Goal: Information Seeking & Learning: Learn about a topic

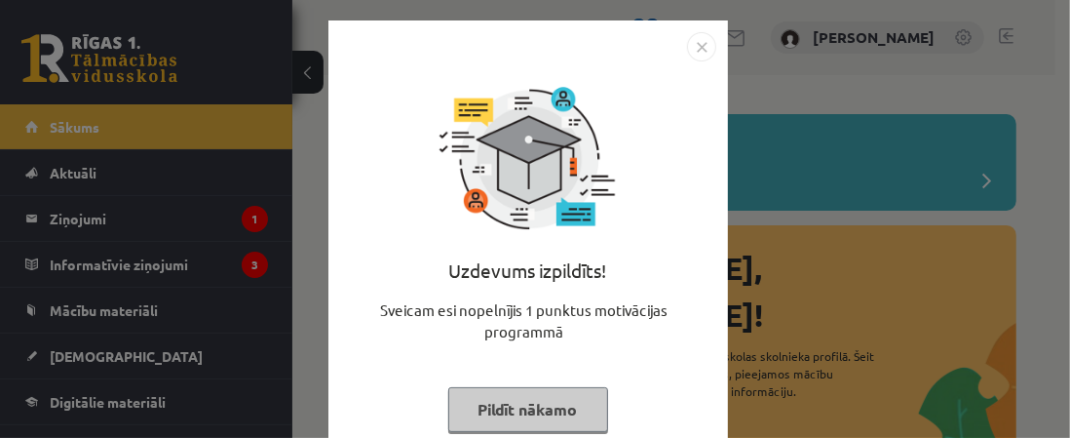
click at [697, 44] on img "Close" at bounding box center [701, 46] width 29 height 29
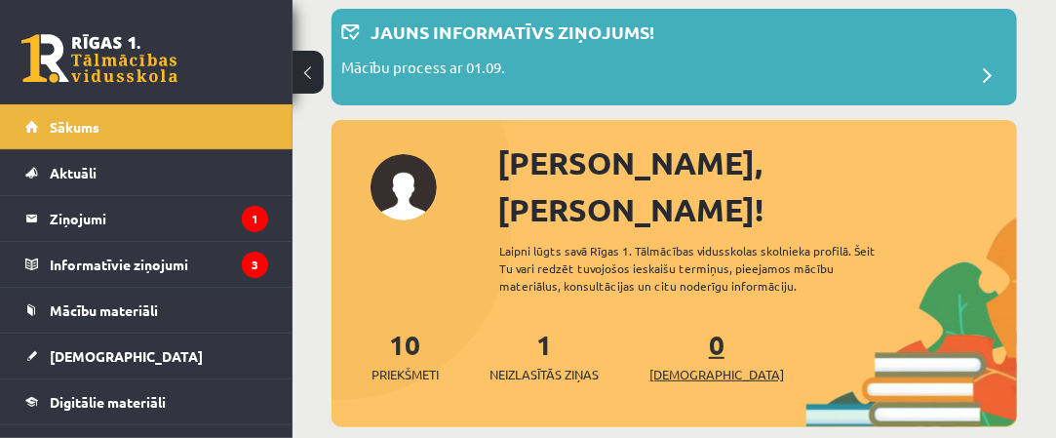
scroll to position [195, 0]
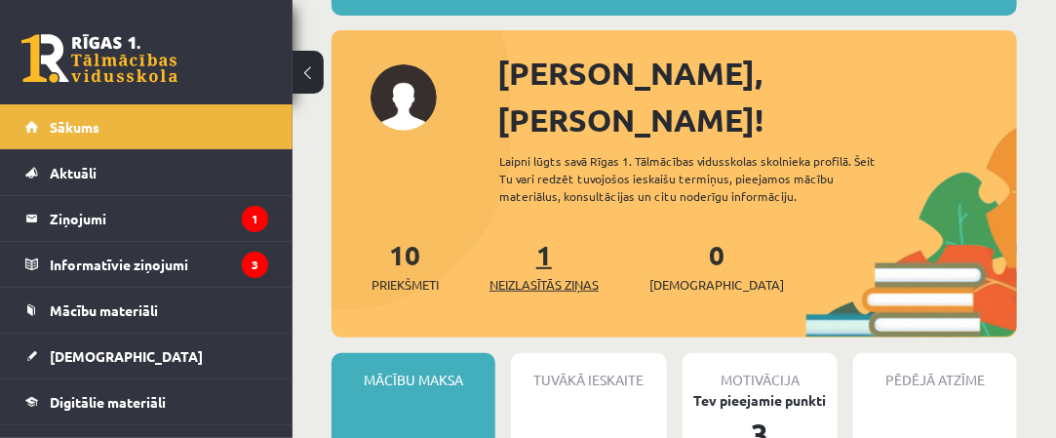
click at [556, 275] on span "Neizlasītās ziņas" at bounding box center [543, 284] width 109 height 19
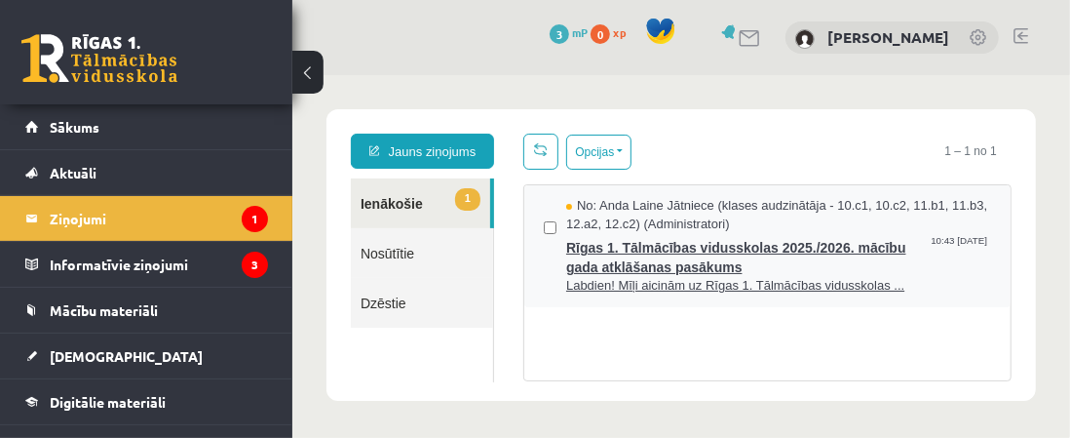
click at [820, 252] on span "Rīgas 1. Tālmācības vidusskolas 2025./2026. mācību gada atklāšanas pasākums" at bounding box center [777, 254] width 425 height 44
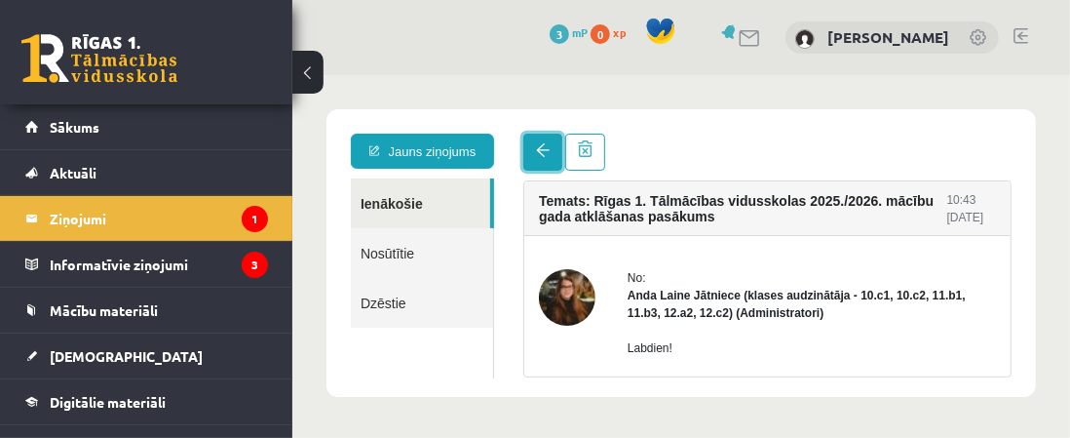
click at [549, 146] on link at bounding box center [541, 151] width 39 height 37
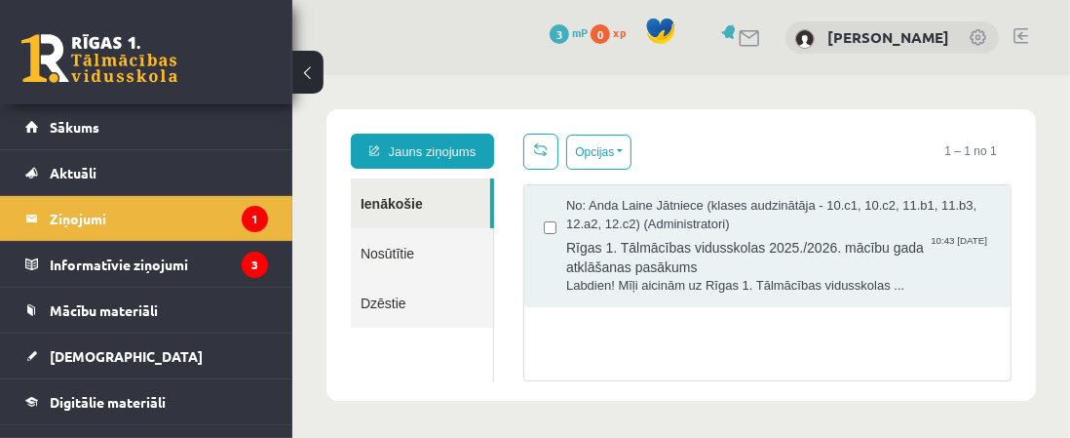
click at [549, 146] on link at bounding box center [539, 151] width 35 height 36
click at [627, 154] on button "Opcijas" at bounding box center [597, 151] width 65 height 35
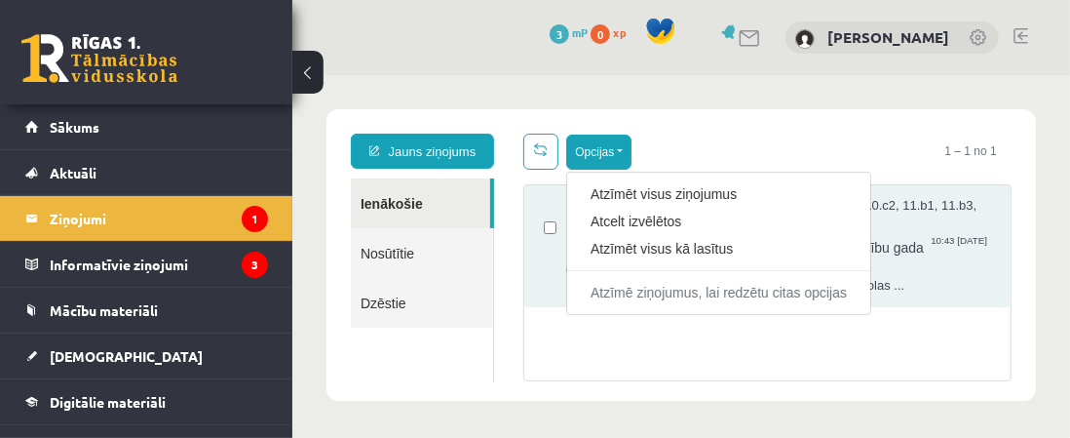
click at [709, 139] on div "Opcijas Atzīmēt visus ziņojumus Atcelt izvēlētos Atzīmēt visus kā lasītus Atzīm…" at bounding box center [766, 151] width 488 height 36
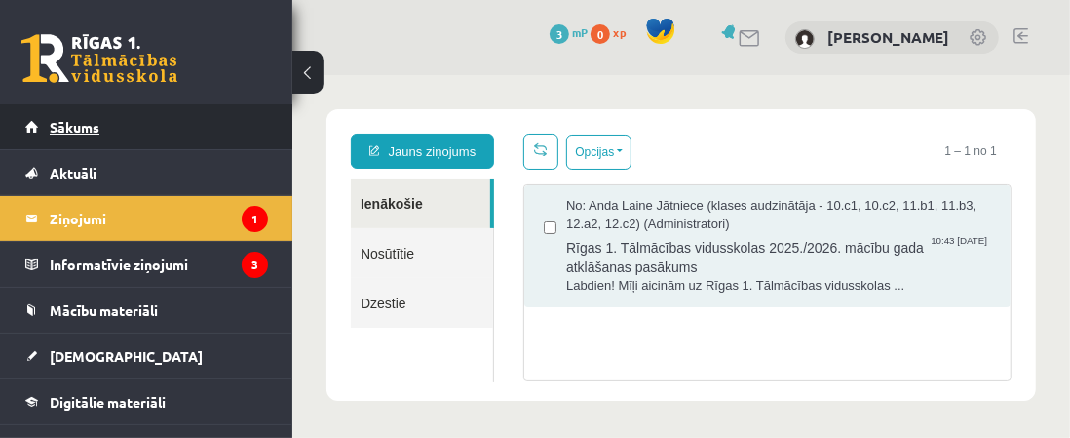
click at [160, 112] on link "Sākums" at bounding box center [146, 126] width 243 height 45
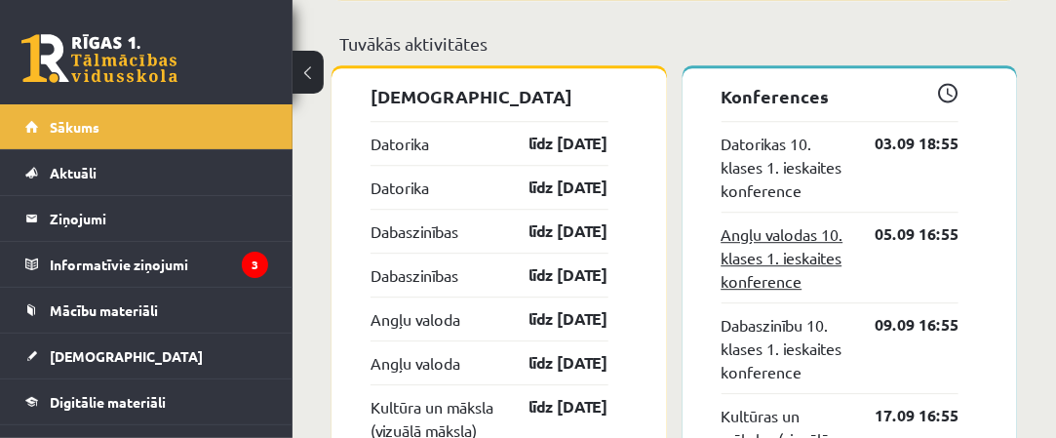
scroll to position [1755, 0]
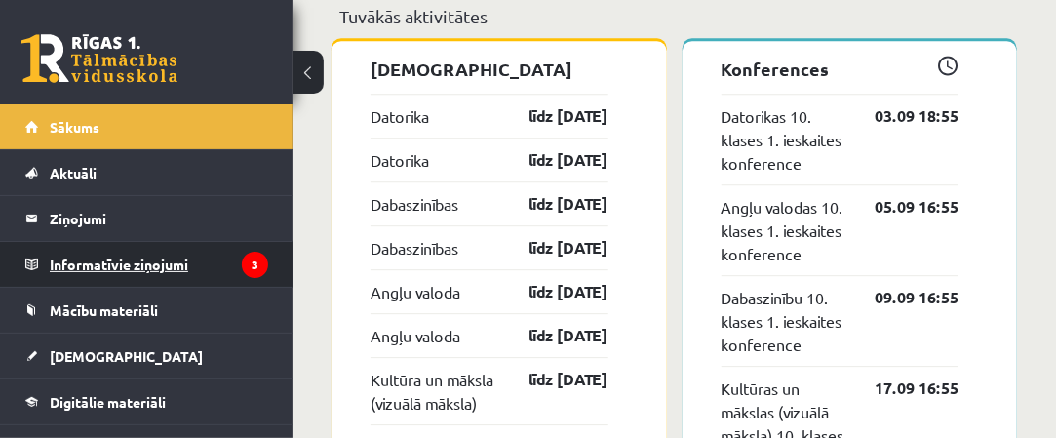
click at [224, 266] on legend "Informatīvie ziņojumi 3" at bounding box center [159, 264] width 218 height 45
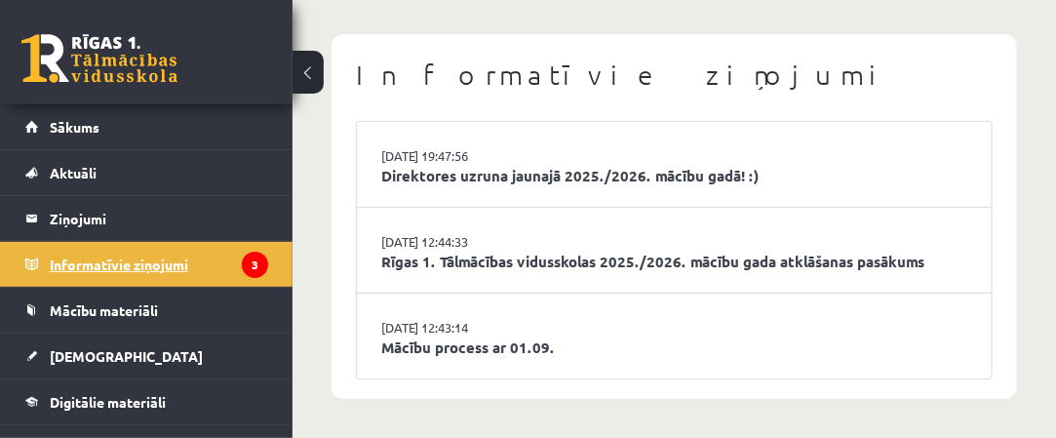
scroll to position [77, 0]
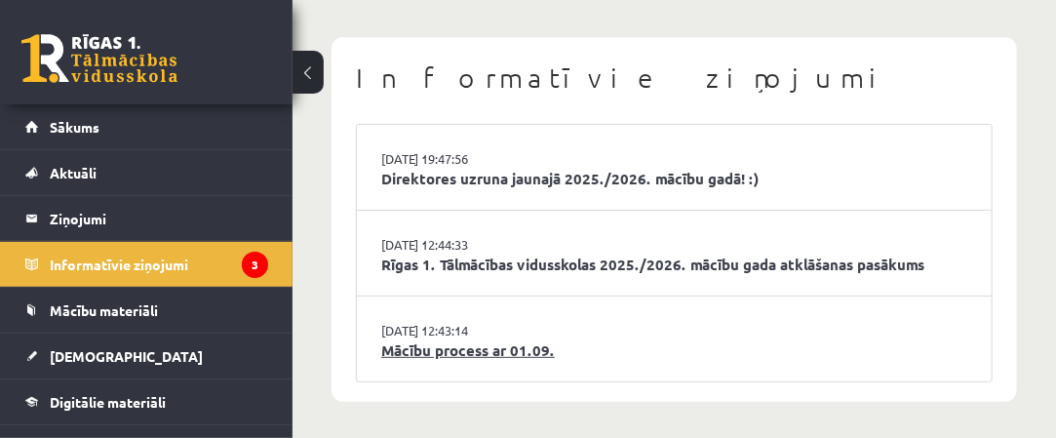
click at [516, 350] on link "Mācību process ar 01.09." at bounding box center [674, 350] width 586 height 22
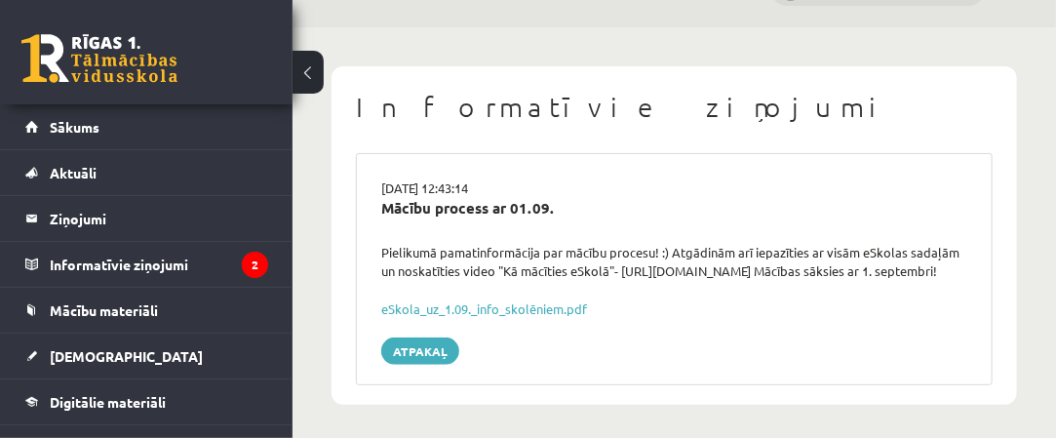
scroll to position [71, 0]
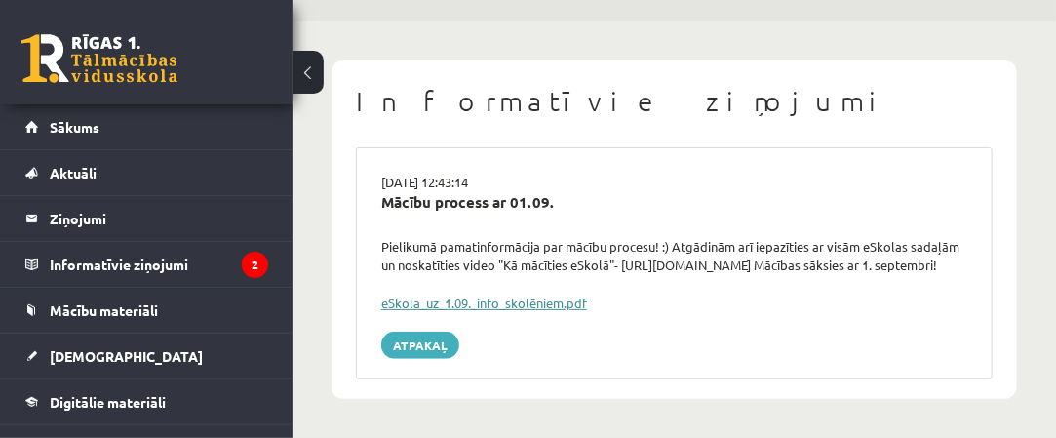
click at [532, 305] on link "eSkola_uz_1.09._info_skolēniem.pdf" at bounding box center [484, 302] width 206 height 17
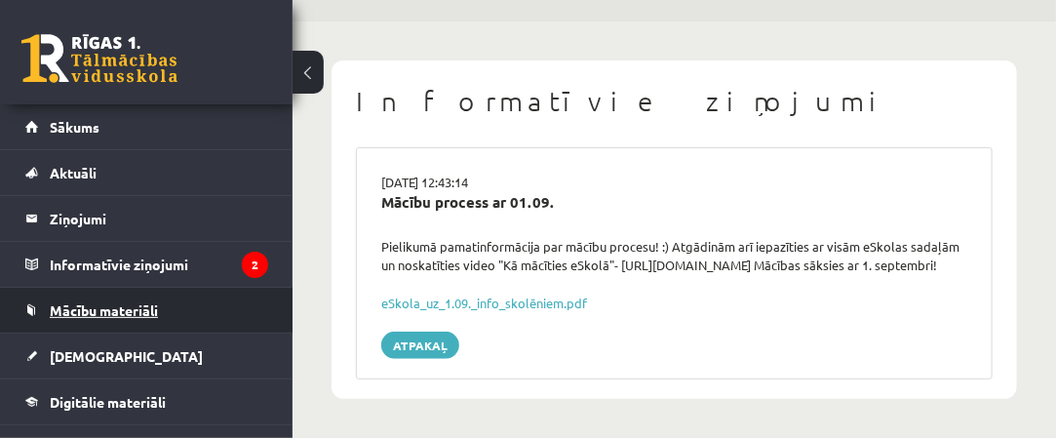
click at [239, 304] on link "Mācību materiāli" at bounding box center [146, 310] width 243 height 45
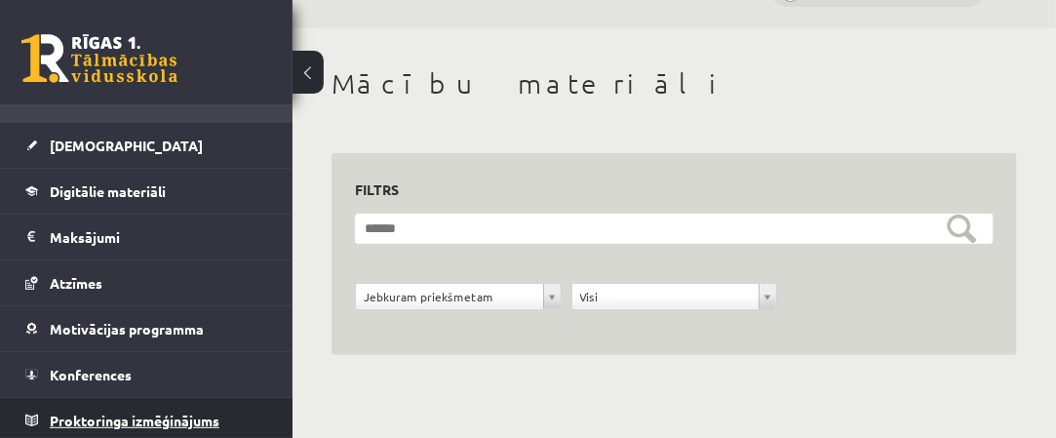
scroll to position [368, 0]
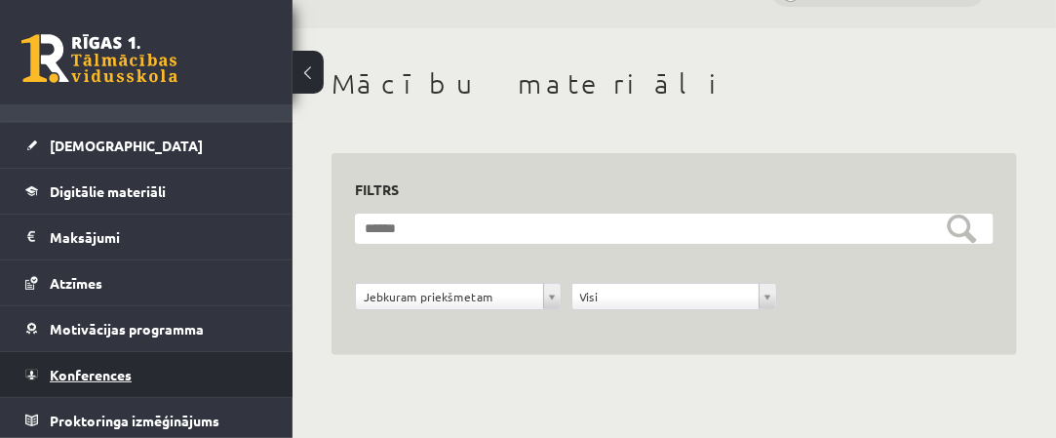
click at [202, 375] on link "Konferences" at bounding box center [146, 374] width 243 height 45
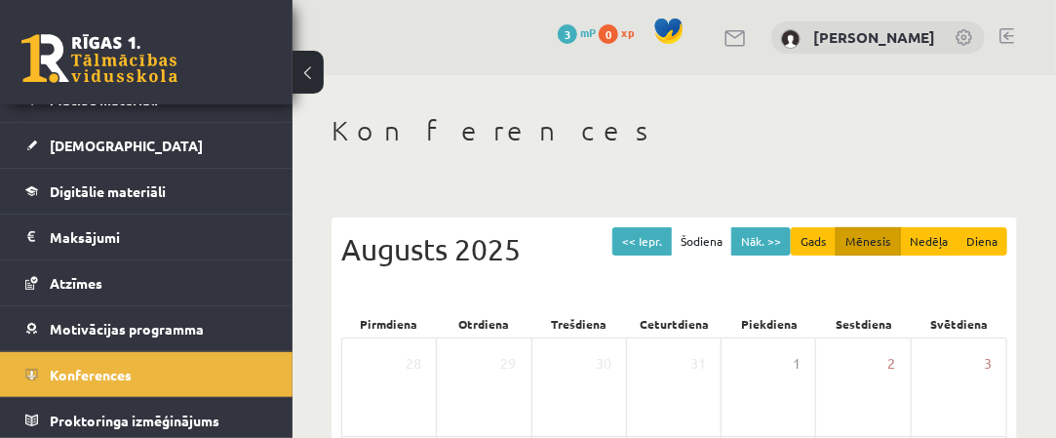
click at [484, 253] on div "Augusts 2025" at bounding box center [674, 249] width 666 height 44
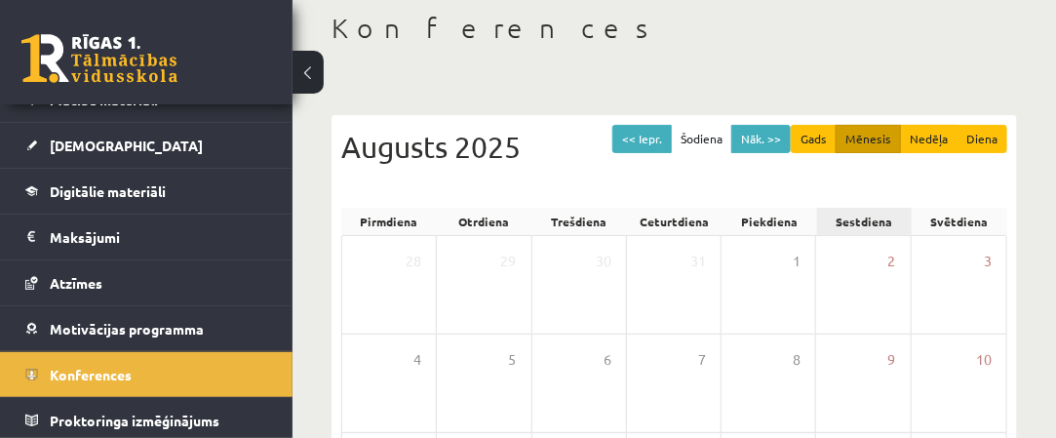
scroll to position [101, 0]
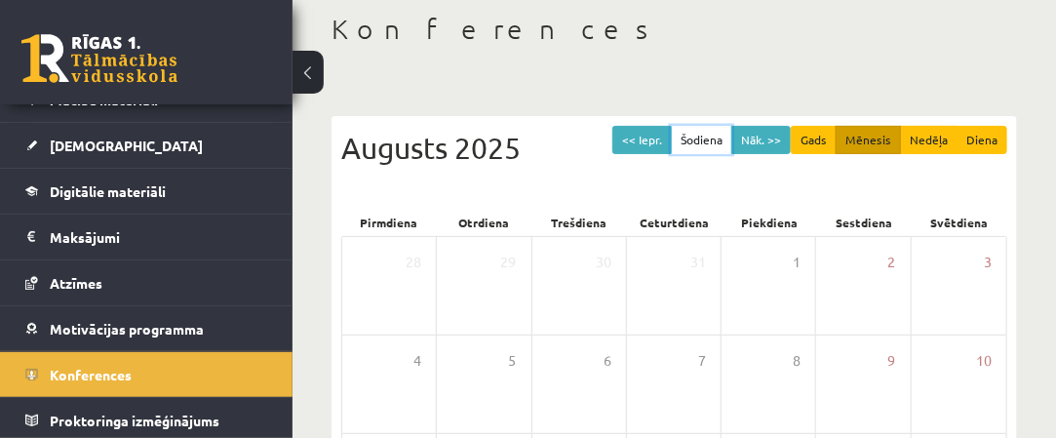
click at [707, 139] on button "Šodiena" at bounding box center [701, 140] width 61 height 28
click at [749, 141] on button "Nāk. >>" at bounding box center [760, 140] width 59 height 28
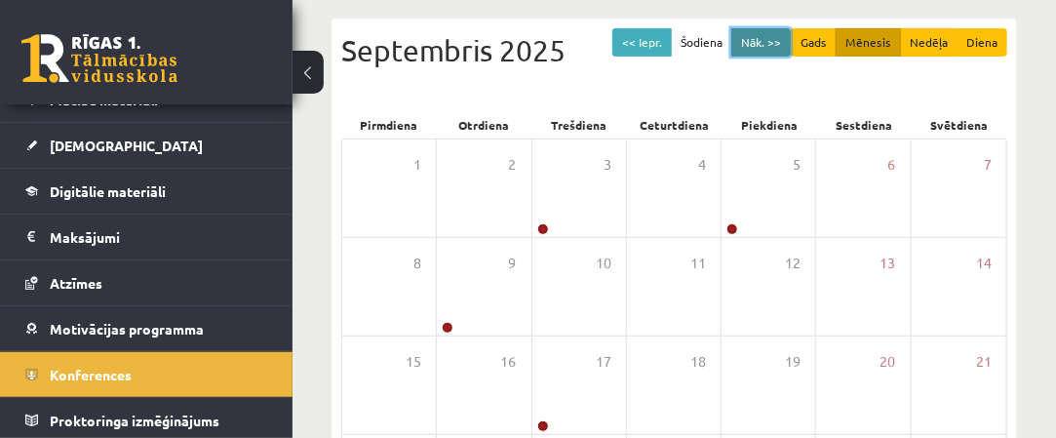
scroll to position [296, 0]
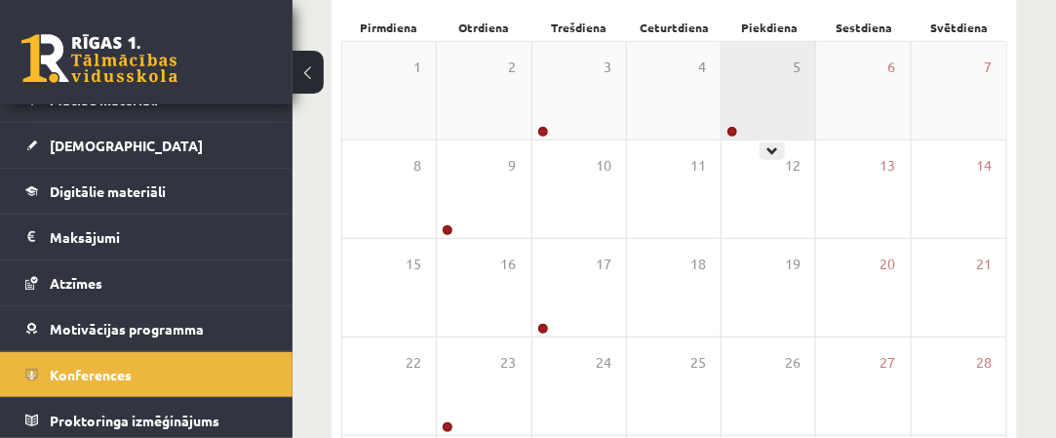
click at [745, 121] on div "5" at bounding box center [768, 90] width 94 height 97
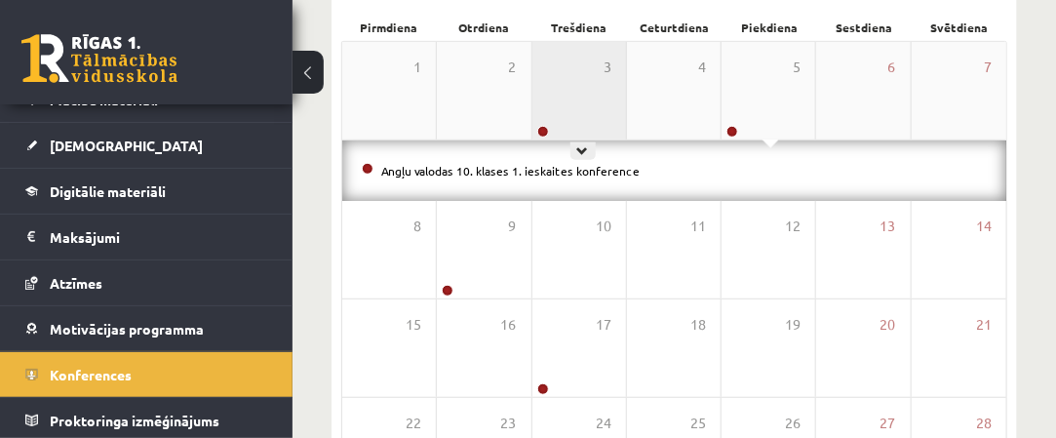
click at [589, 136] on div "3" at bounding box center [579, 90] width 94 height 97
click at [593, 108] on div "3" at bounding box center [579, 90] width 94 height 97
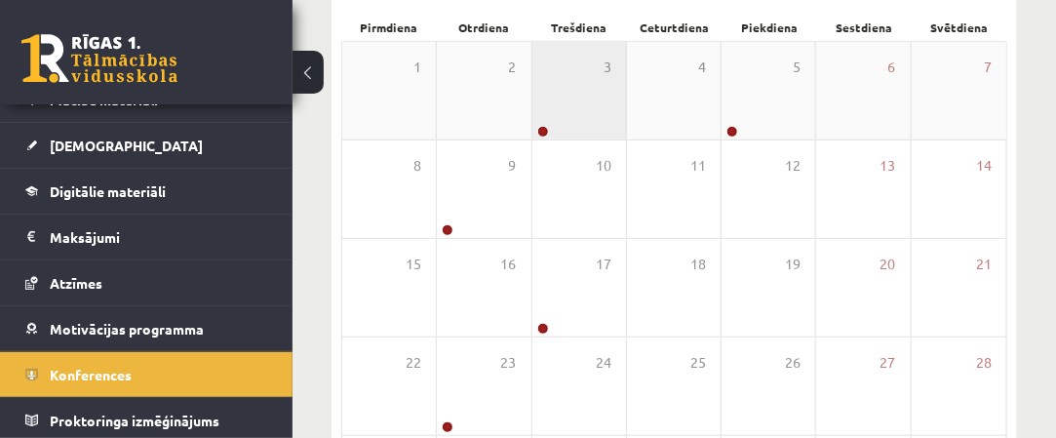
click at [593, 108] on div "3" at bounding box center [579, 90] width 94 height 97
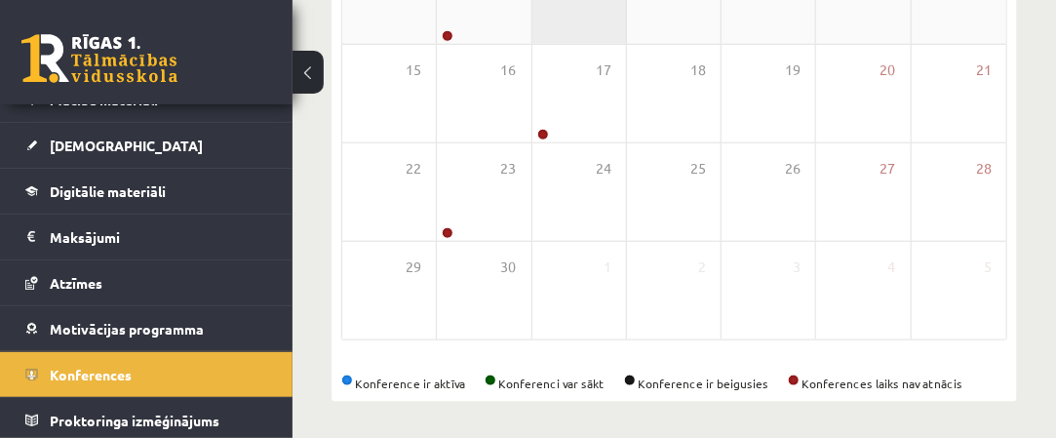
scroll to position [0, 0]
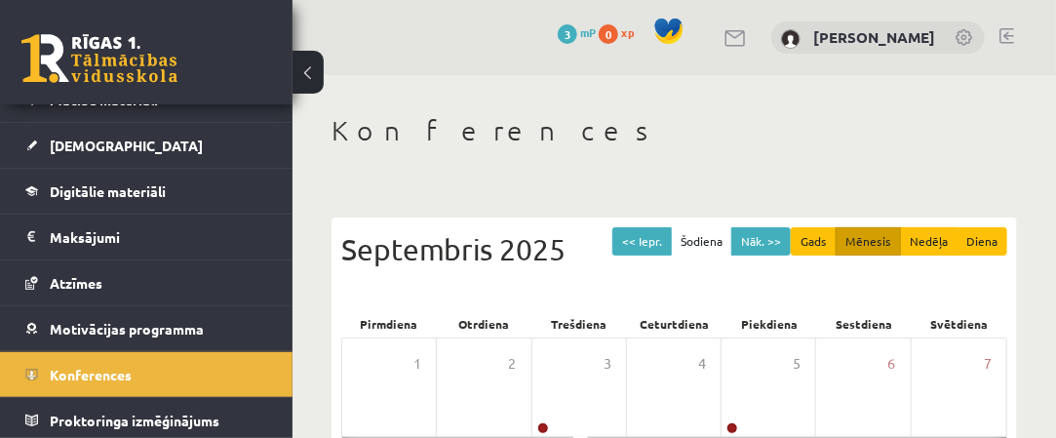
click at [748, 35] on link at bounding box center [735, 38] width 23 height 17
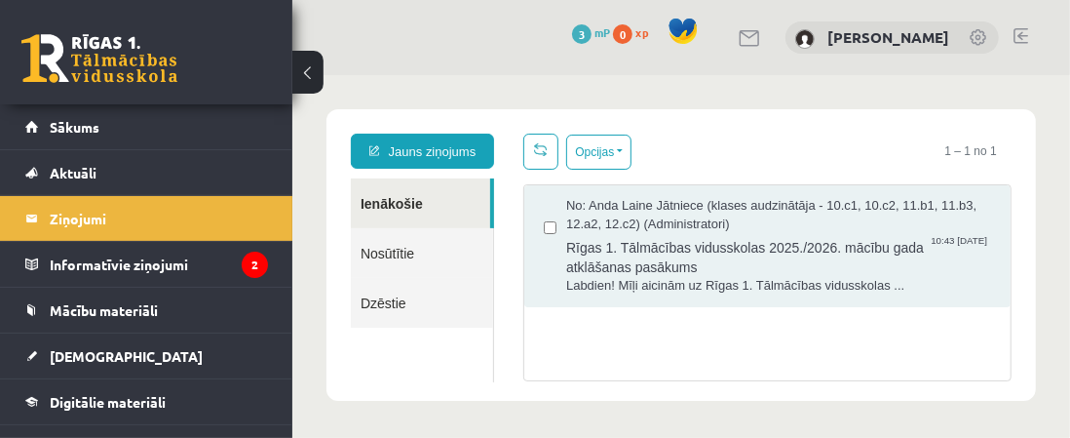
click at [592, 31] on span "3" at bounding box center [581, 33] width 19 height 19
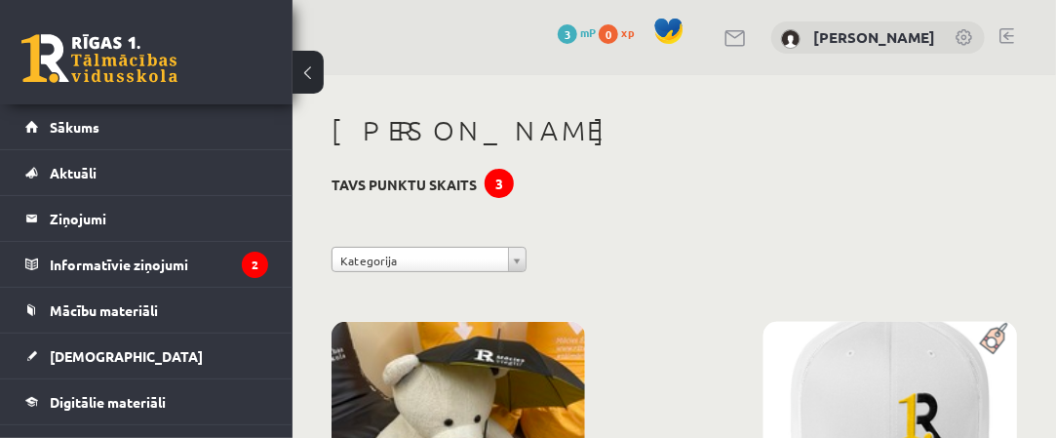
click at [634, 35] on span "xp" at bounding box center [627, 32] width 13 height 16
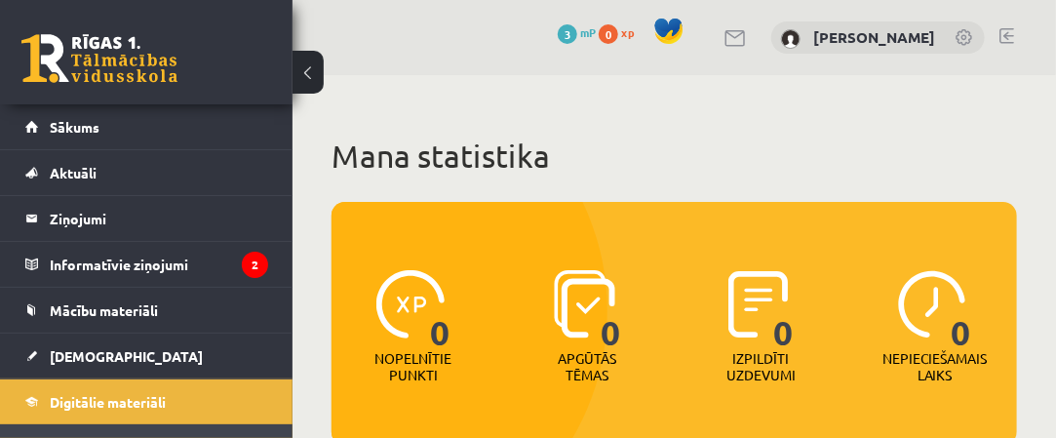
click at [1006, 36] on link at bounding box center [1006, 36] width 15 height 16
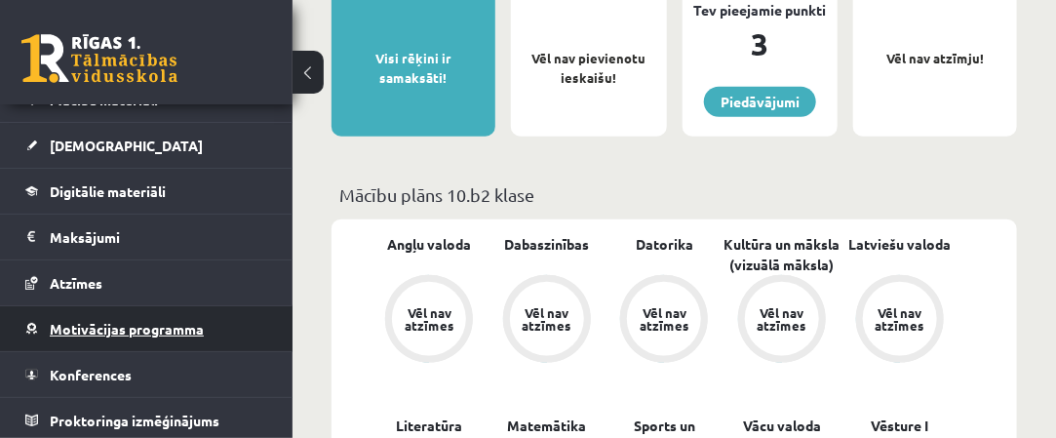
scroll to position [211, 0]
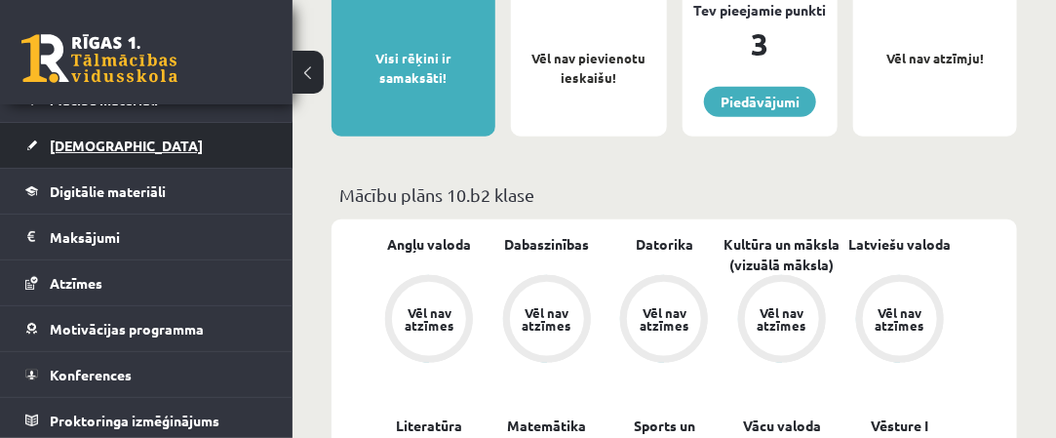
click at [182, 149] on link "[DEMOGRAPHIC_DATA]" at bounding box center [146, 145] width 243 height 45
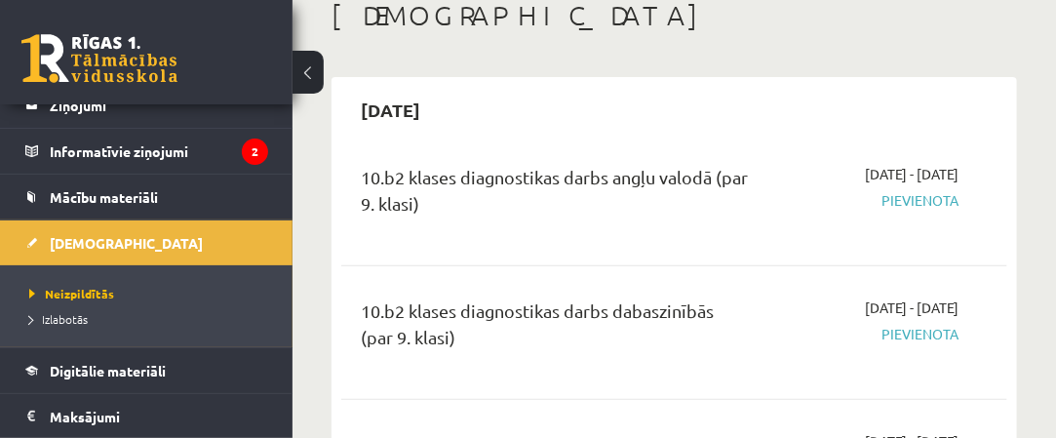
scroll to position [195, 0]
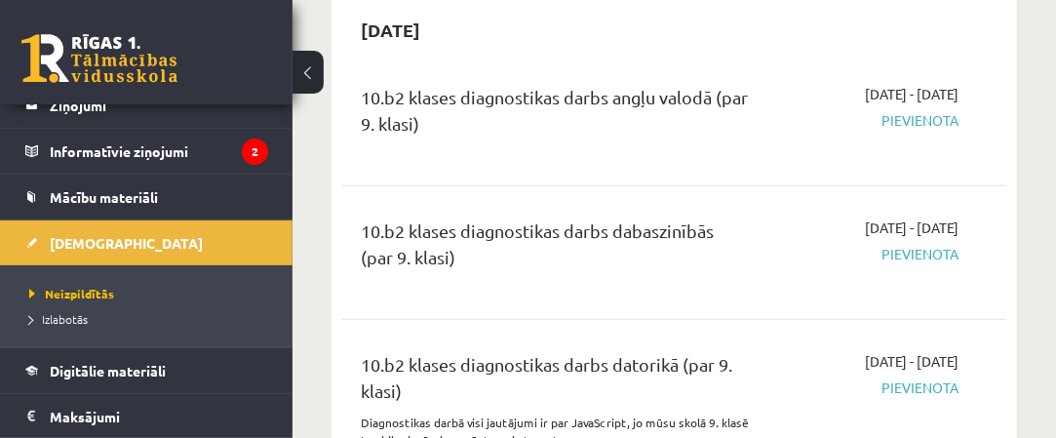
click at [925, 126] on span "Pievienota" at bounding box center [868, 120] width 179 height 20
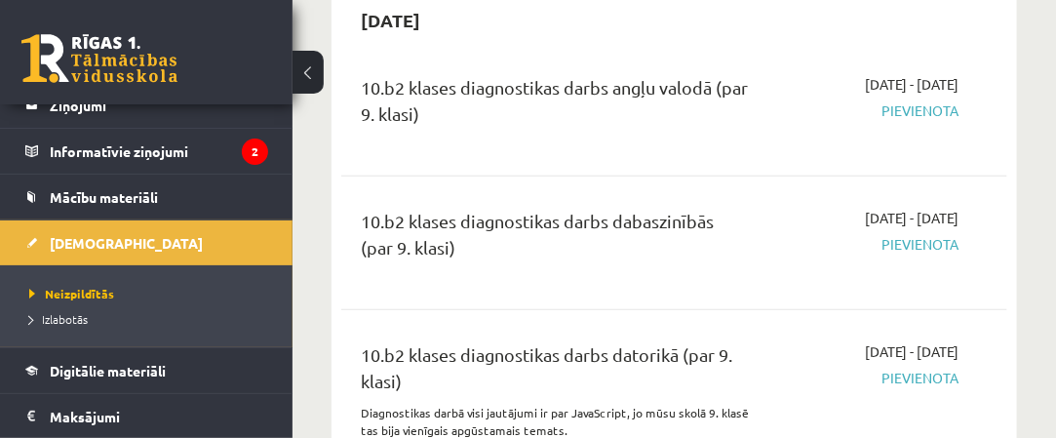
scroll to position [0, 0]
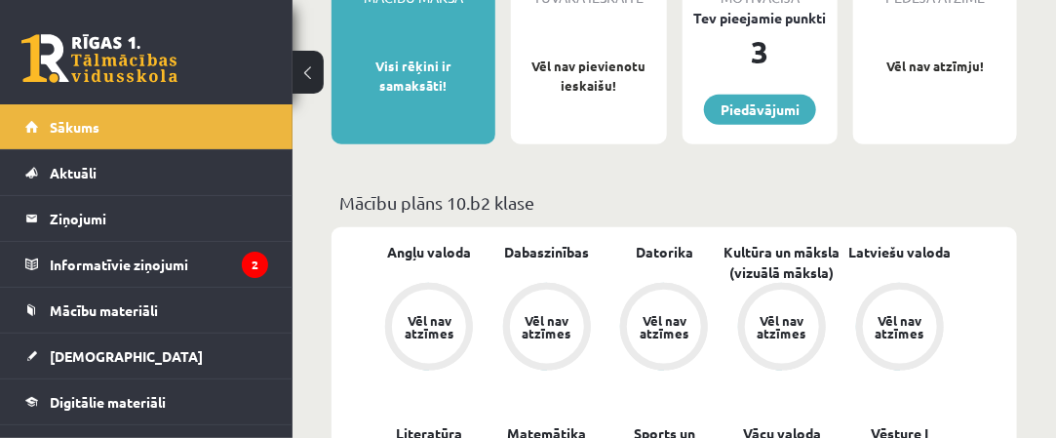
scroll to position [585, 0]
